Goal: Check status: Check status

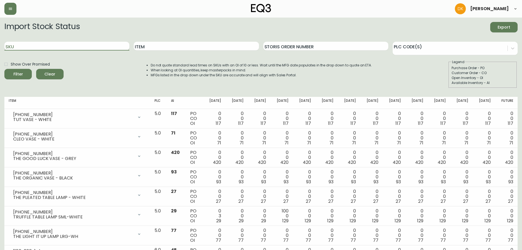
click at [25, 46] on input "SKU" at bounding box center [66, 46] width 125 height 9
drag, startPoint x: 25, startPoint y: 46, endPoint x: 8, endPoint y: 46, distance: 16.7
click at [7, 46] on input "SKU" at bounding box center [66, 46] width 125 height 9
paste input "[PHONE_NUMBER]"
type input "[PHONE_NUMBER]"
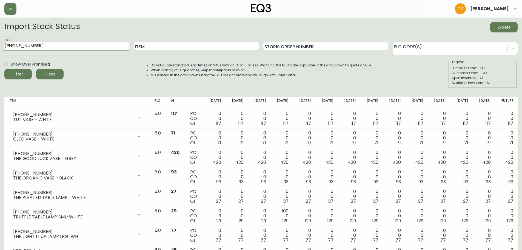
click at [4, 69] on button "Filter" at bounding box center [17, 74] width 27 height 10
